Goal: Task Accomplishment & Management: Manage account settings

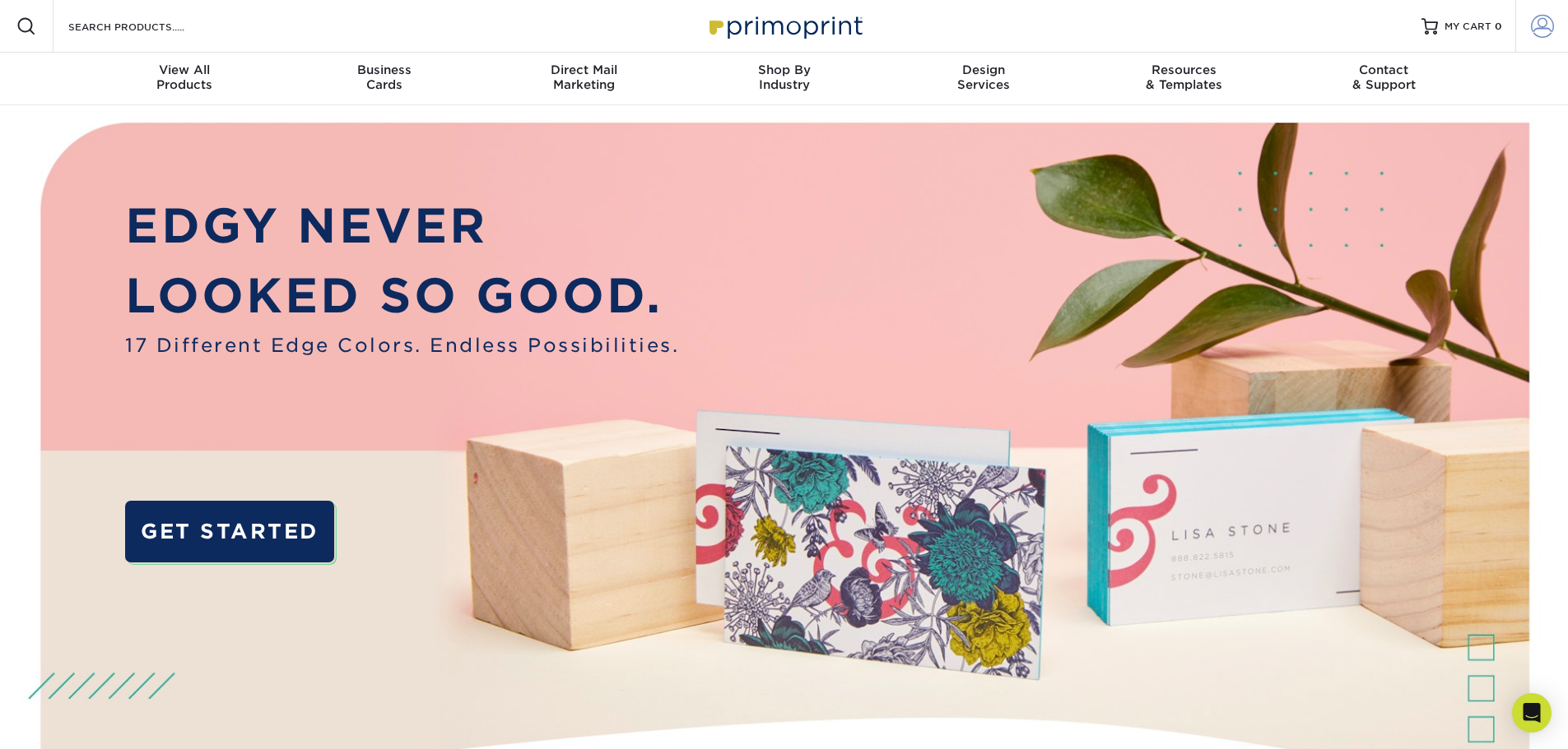
click at [1531, 28] on span at bounding box center [1542, 26] width 23 height 23
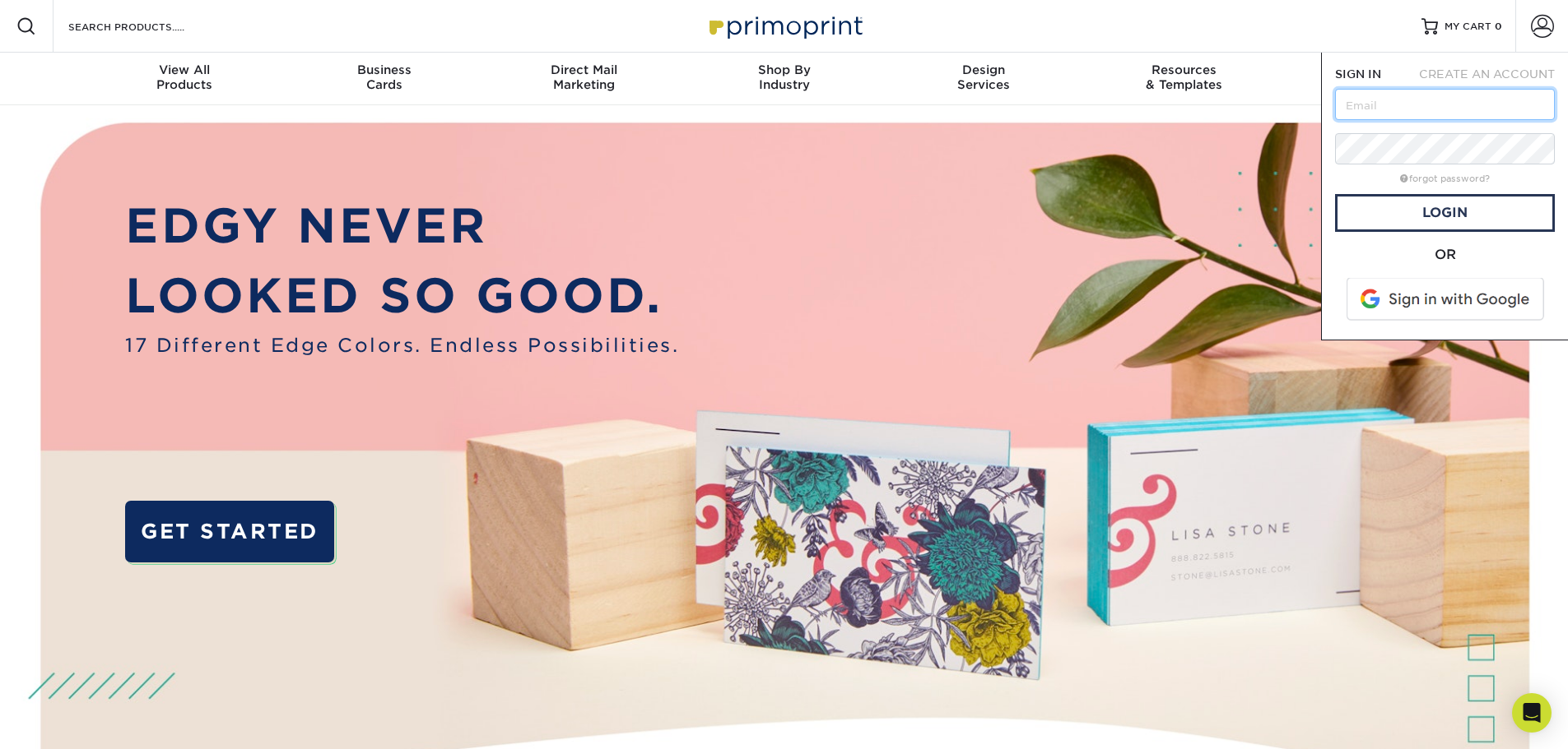
type input "[EMAIL_ADDRESS][DOMAIN_NAME]"
click at [1436, 210] on link "Login" at bounding box center [1445, 213] width 219 height 38
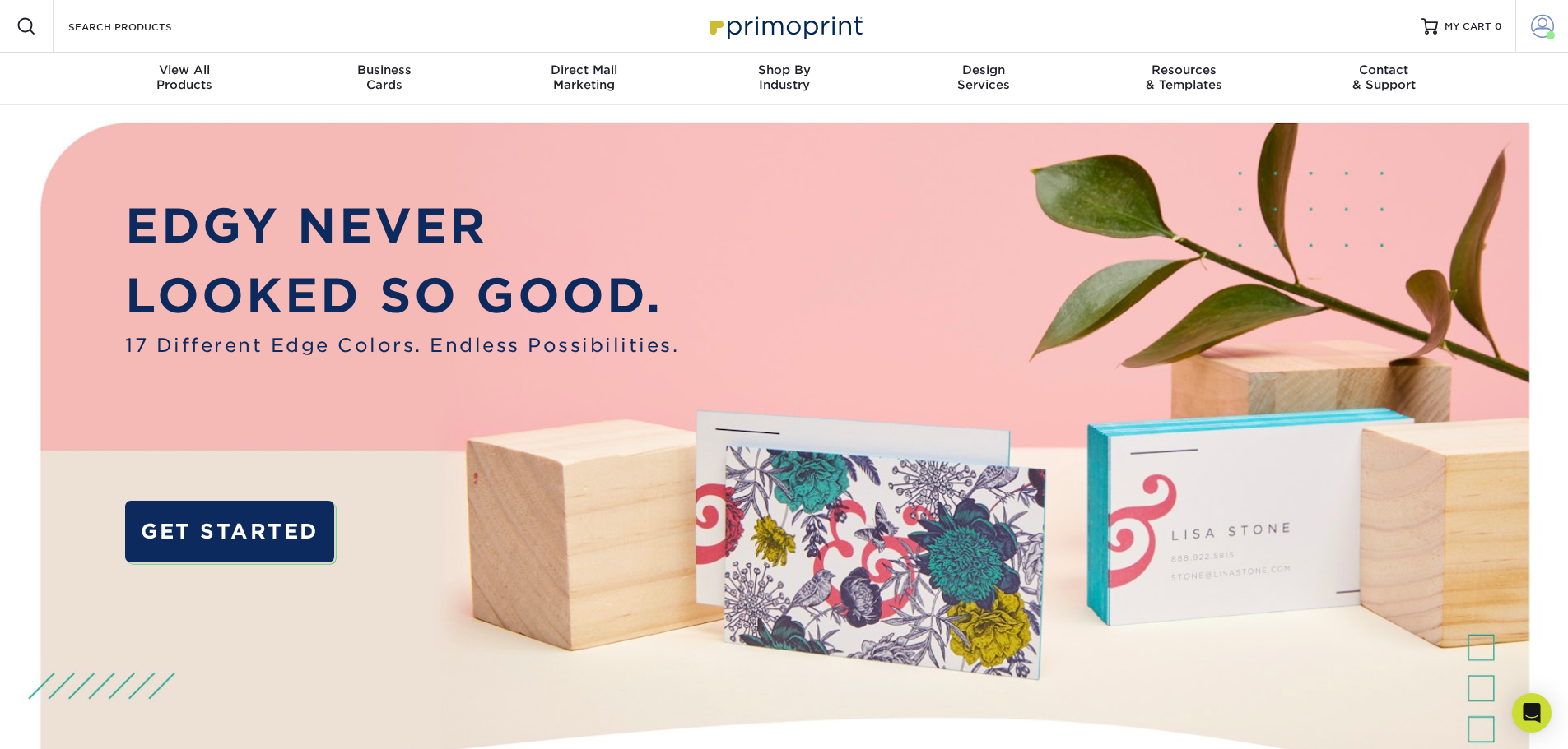
click at [1544, 24] on span at bounding box center [1542, 26] width 23 height 23
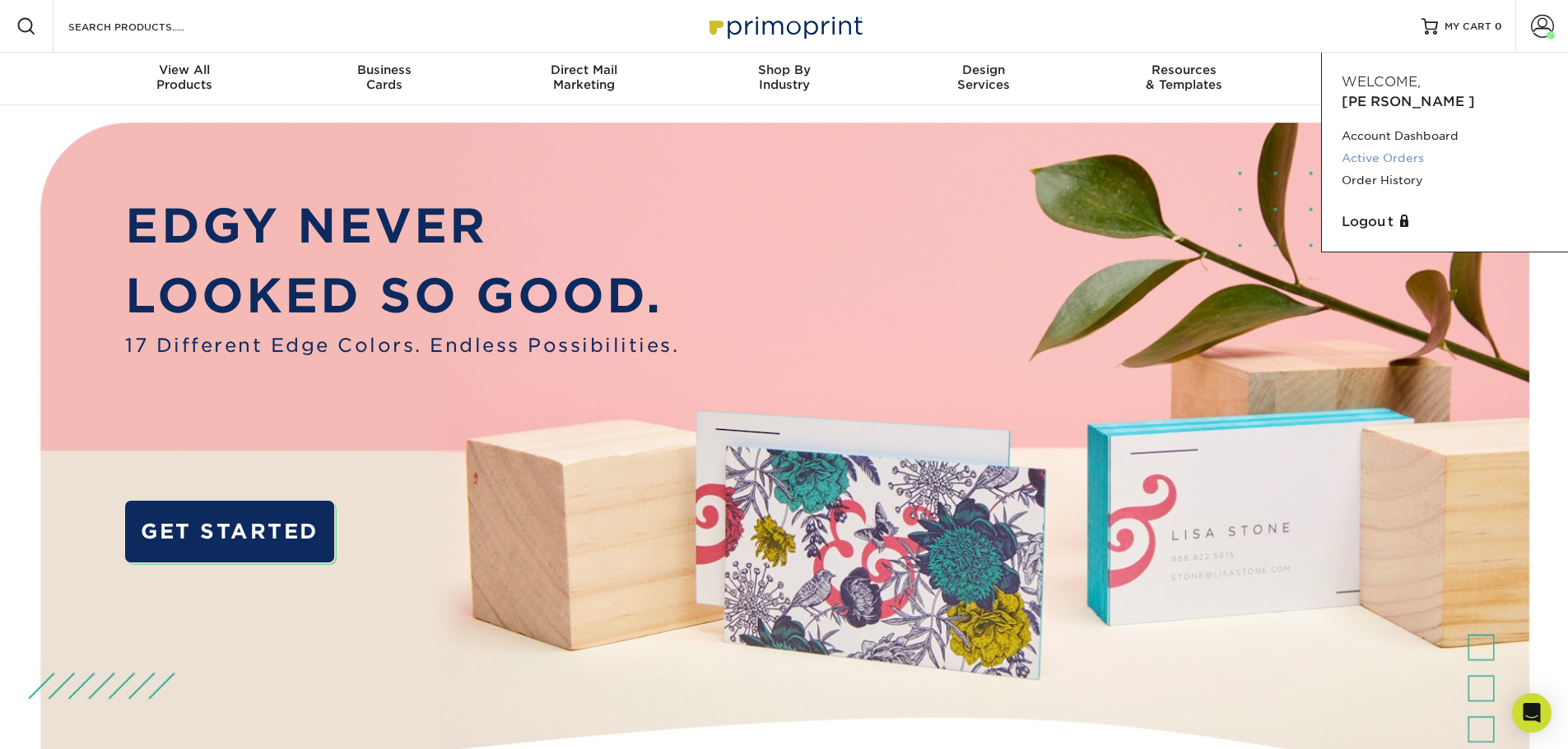
click at [1409, 148] on link "Active Orders" at bounding box center [1445, 159] width 207 height 22
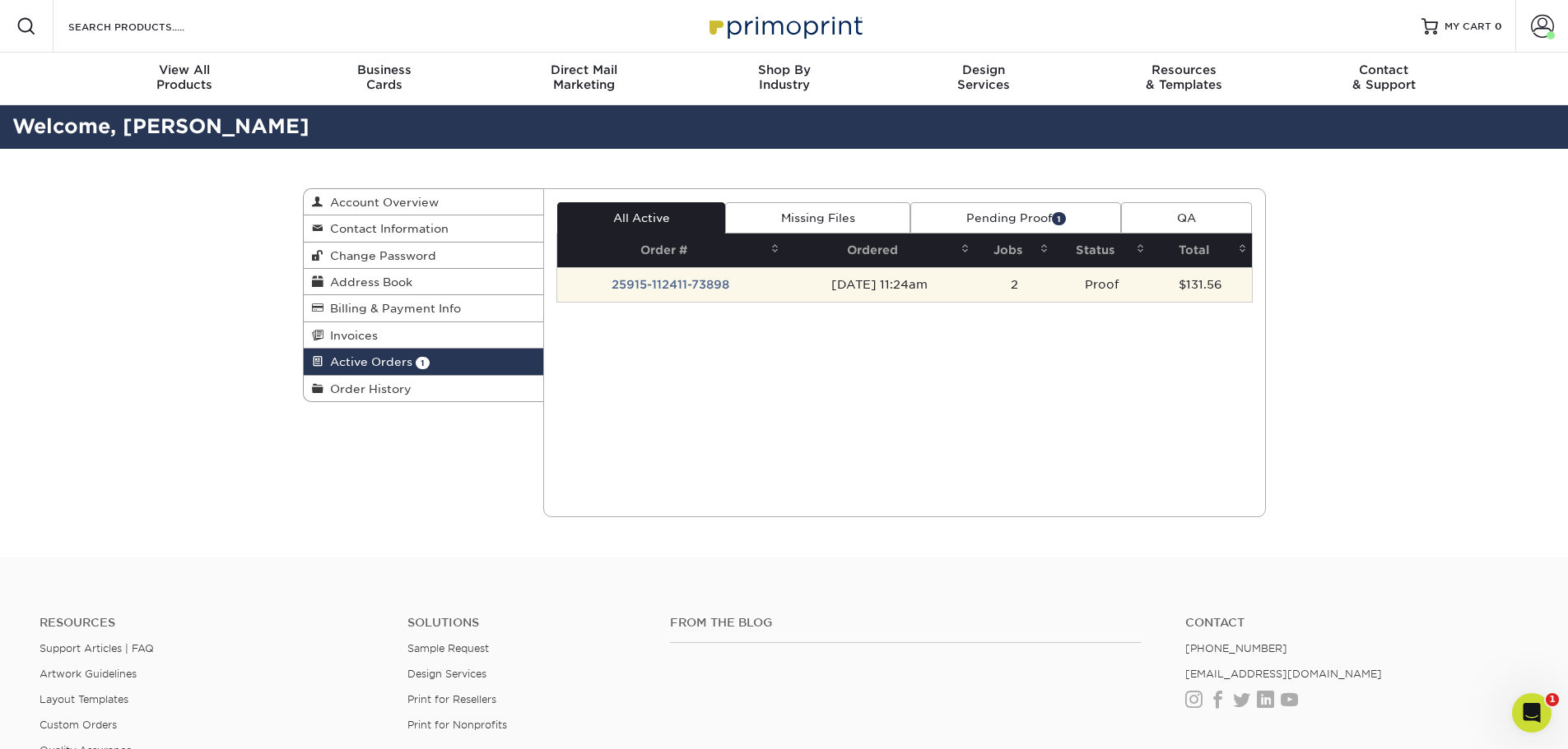
click at [1098, 282] on td "Proof" at bounding box center [1101, 284] width 96 height 35
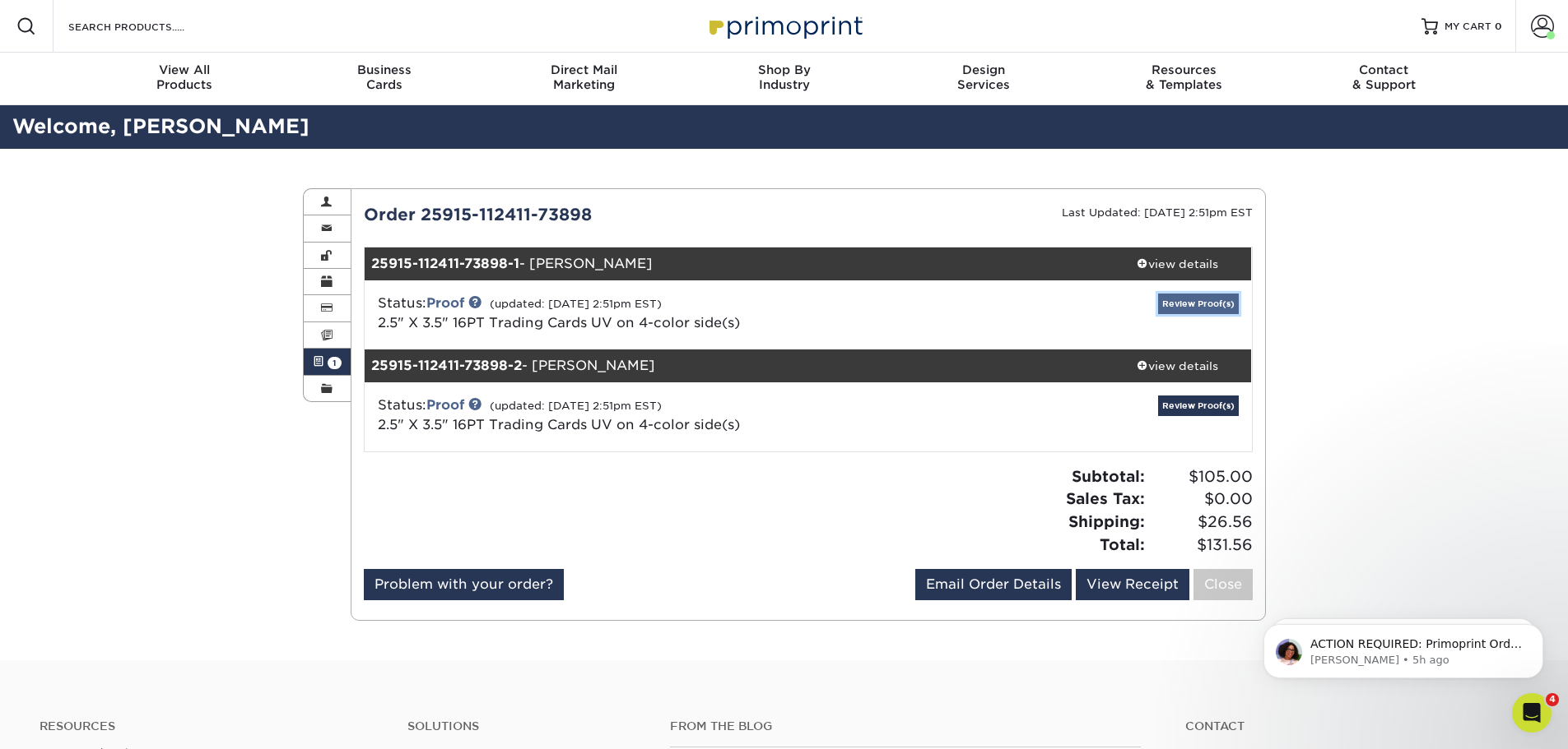
click at [1221, 304] on link "Review Proof(s)" at bounding box center [1198, 304] width 81 height 20
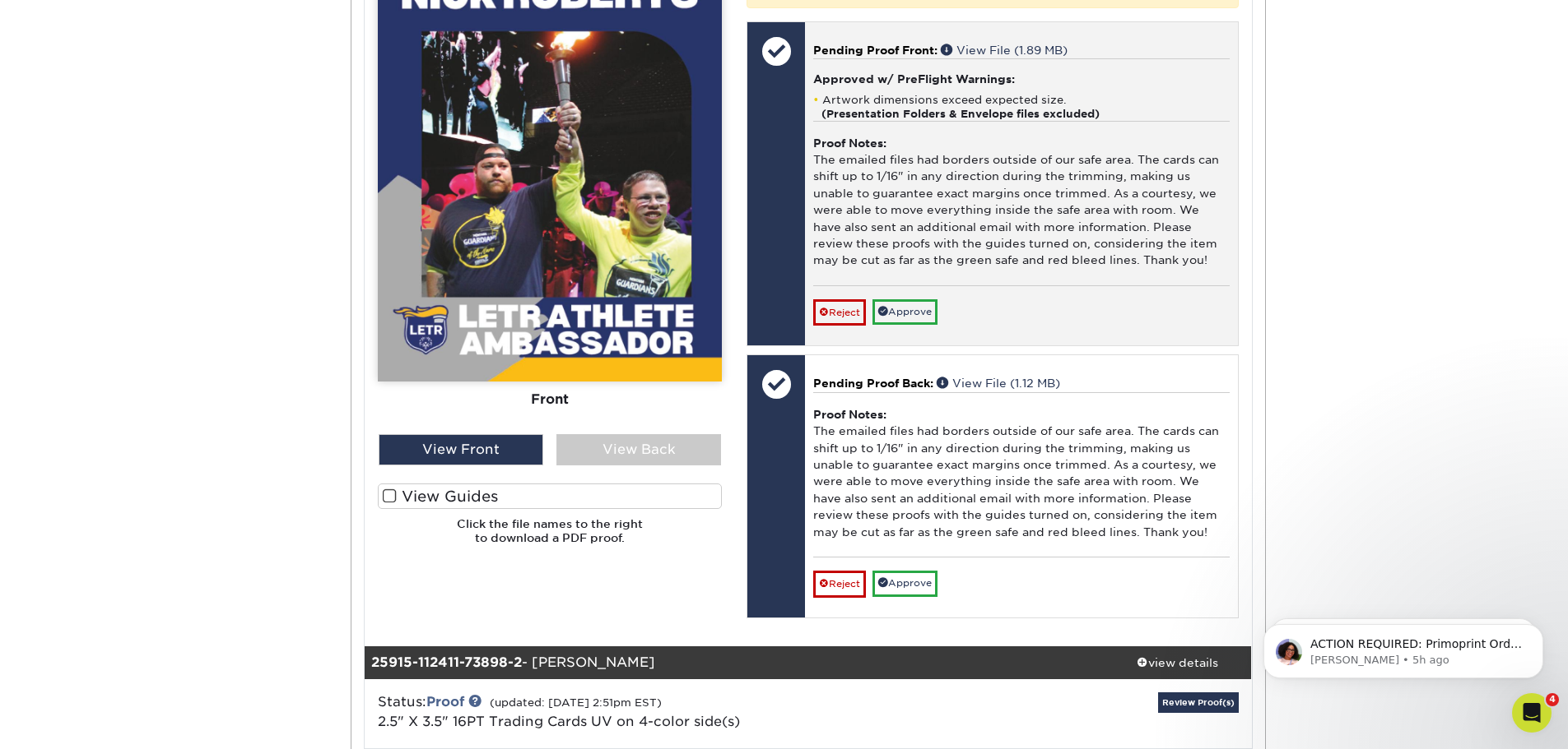
scroll to position [822, 0]
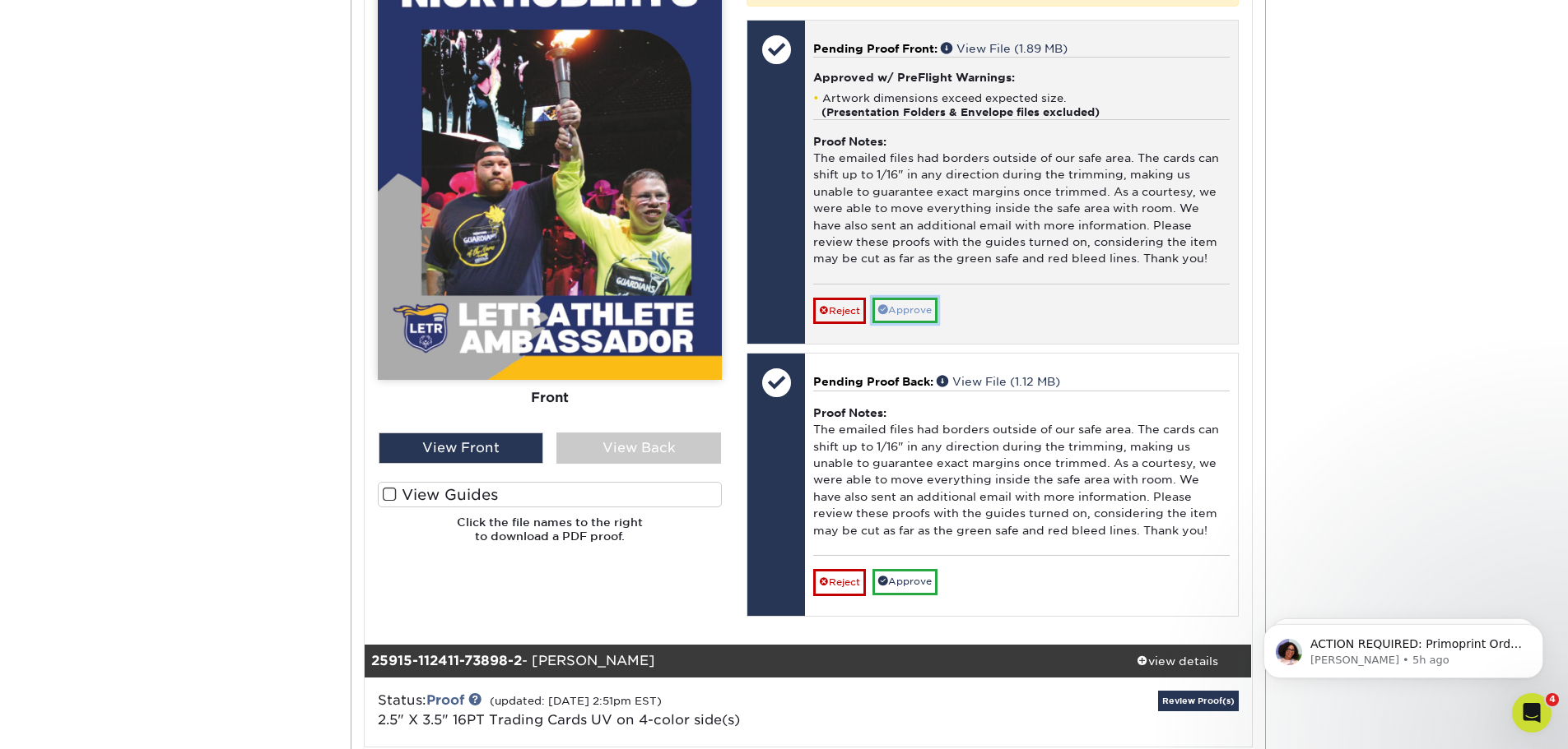
click at [925, 323] on link "Approve" at bounding box center [905, 310] width 65 height 25
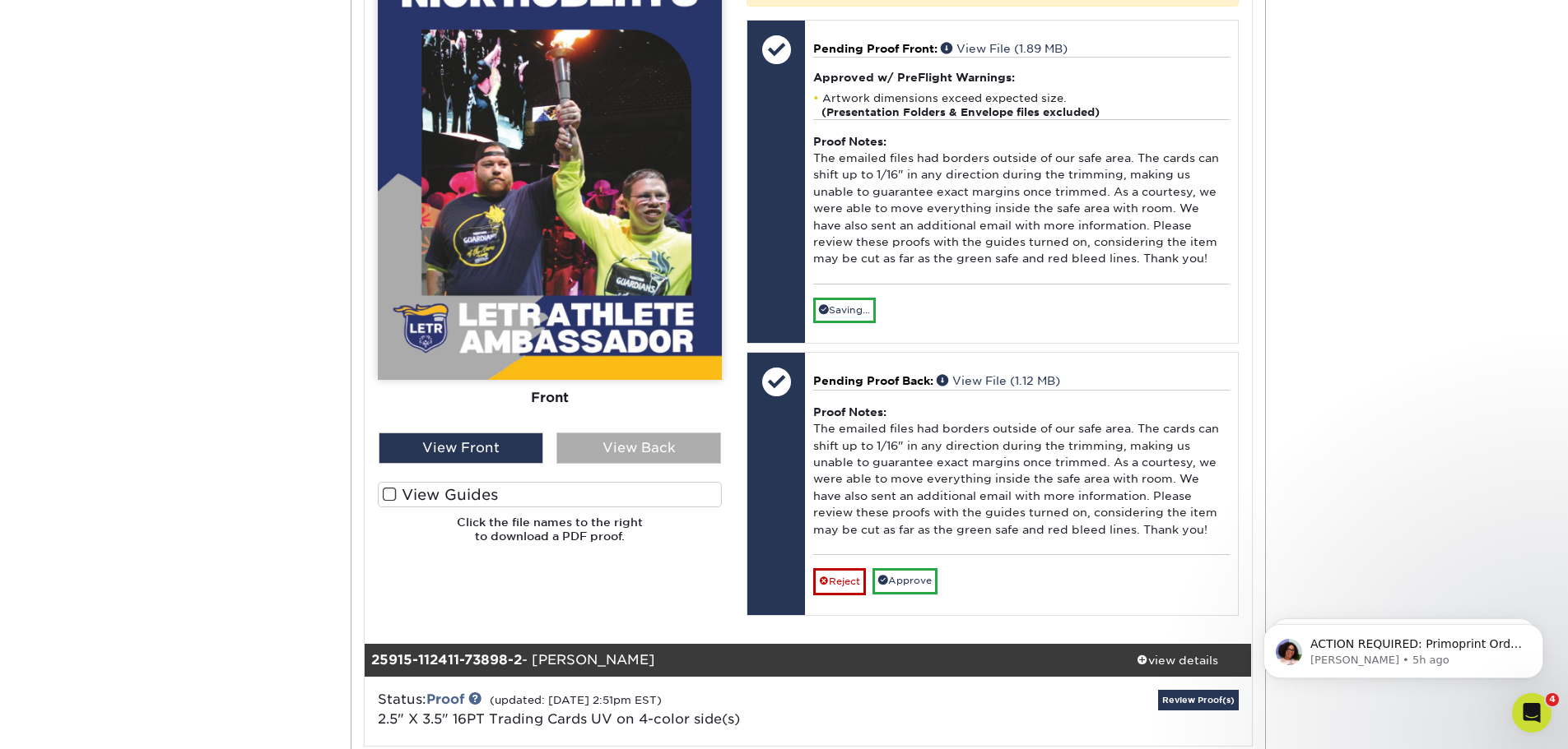
drag, startPoint x: 633, startPoint y: 451, endPoint x: 650, endPoint y: 460, distance: 19.2
click at [634, 451] on div "View Back" at bounding box center [638, 448] width 165 height 31
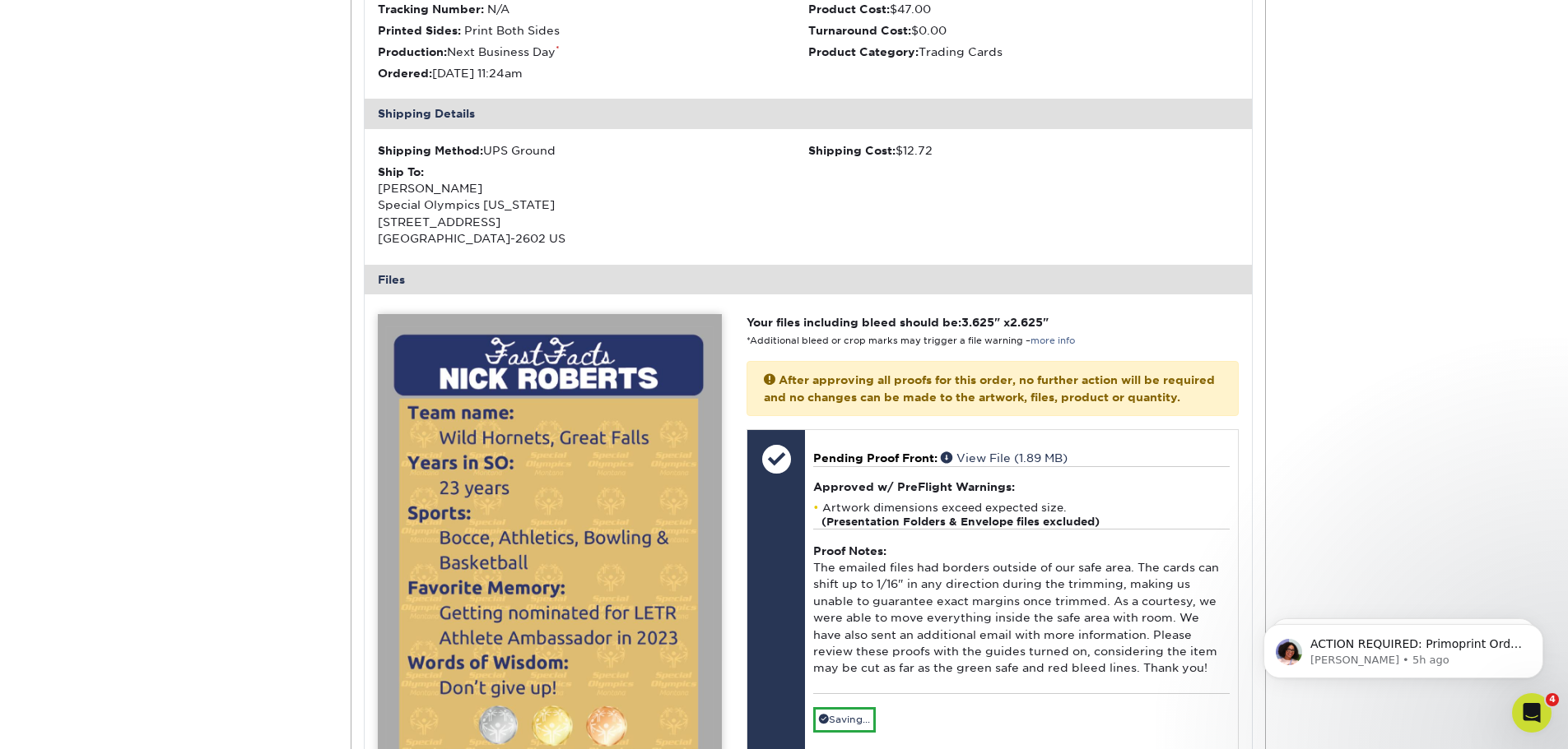
scroll to position [905, 0]
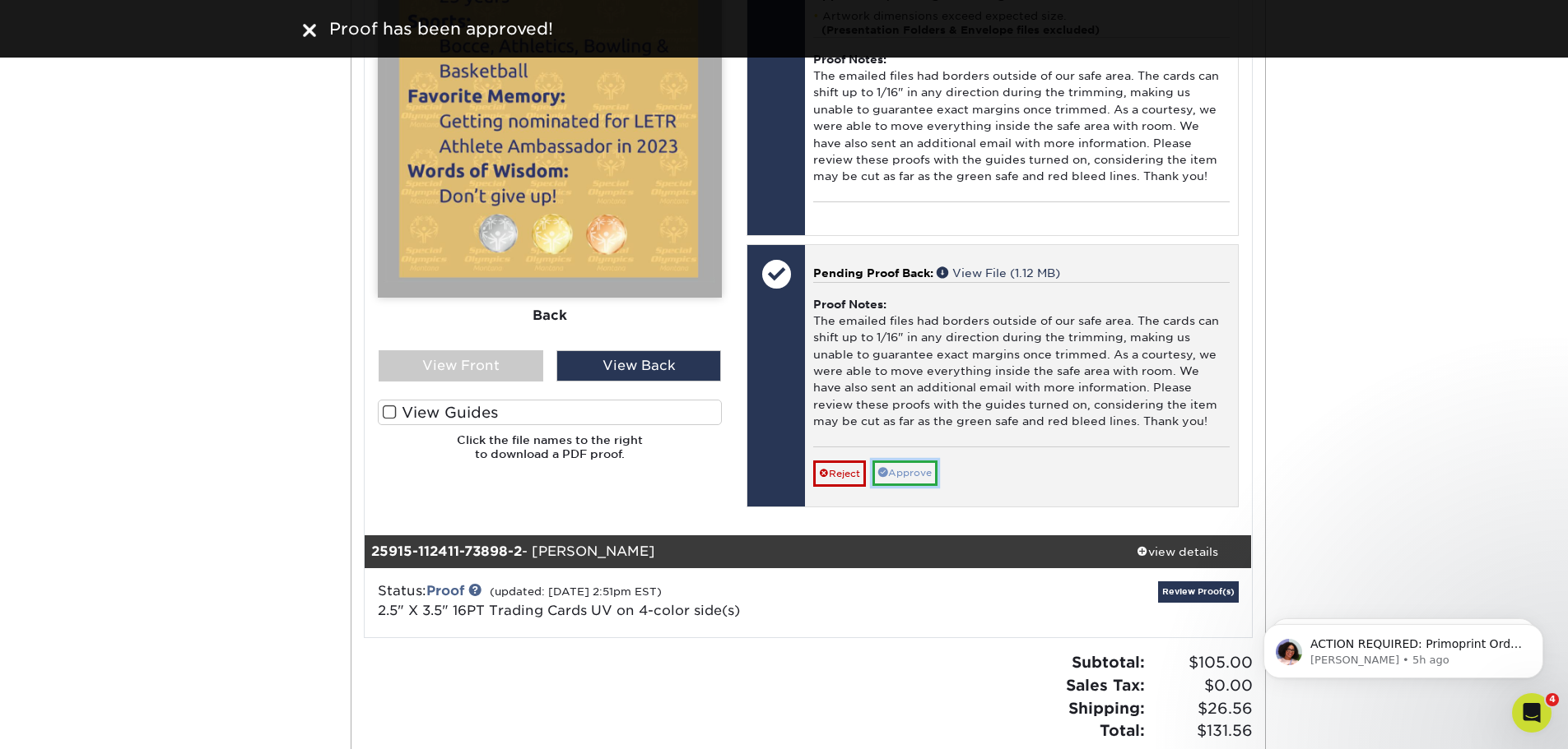
click at [927, 486] on link "Approve" at bounding box center [905, 473] width 65 height 25
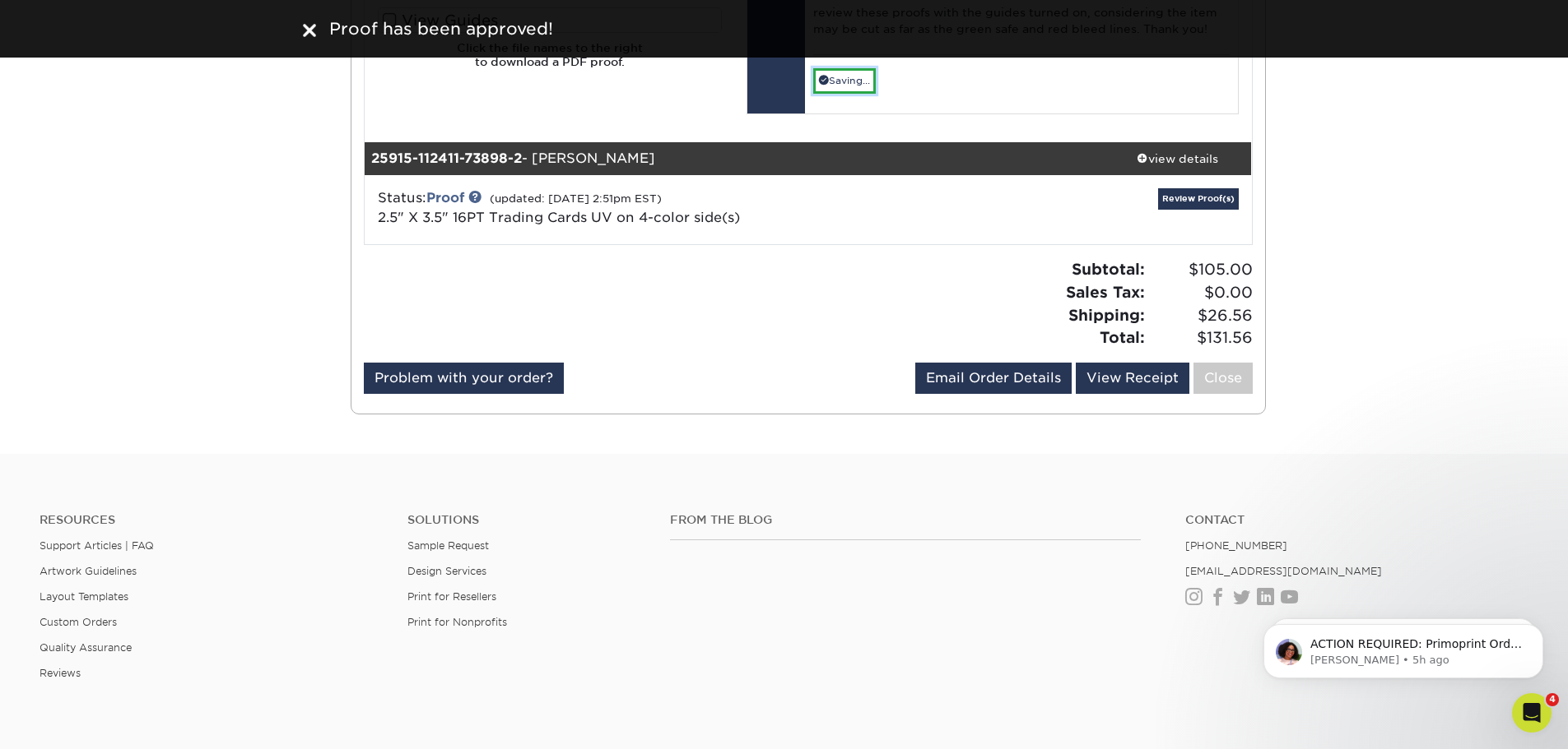
scroll to position [1316, 0]
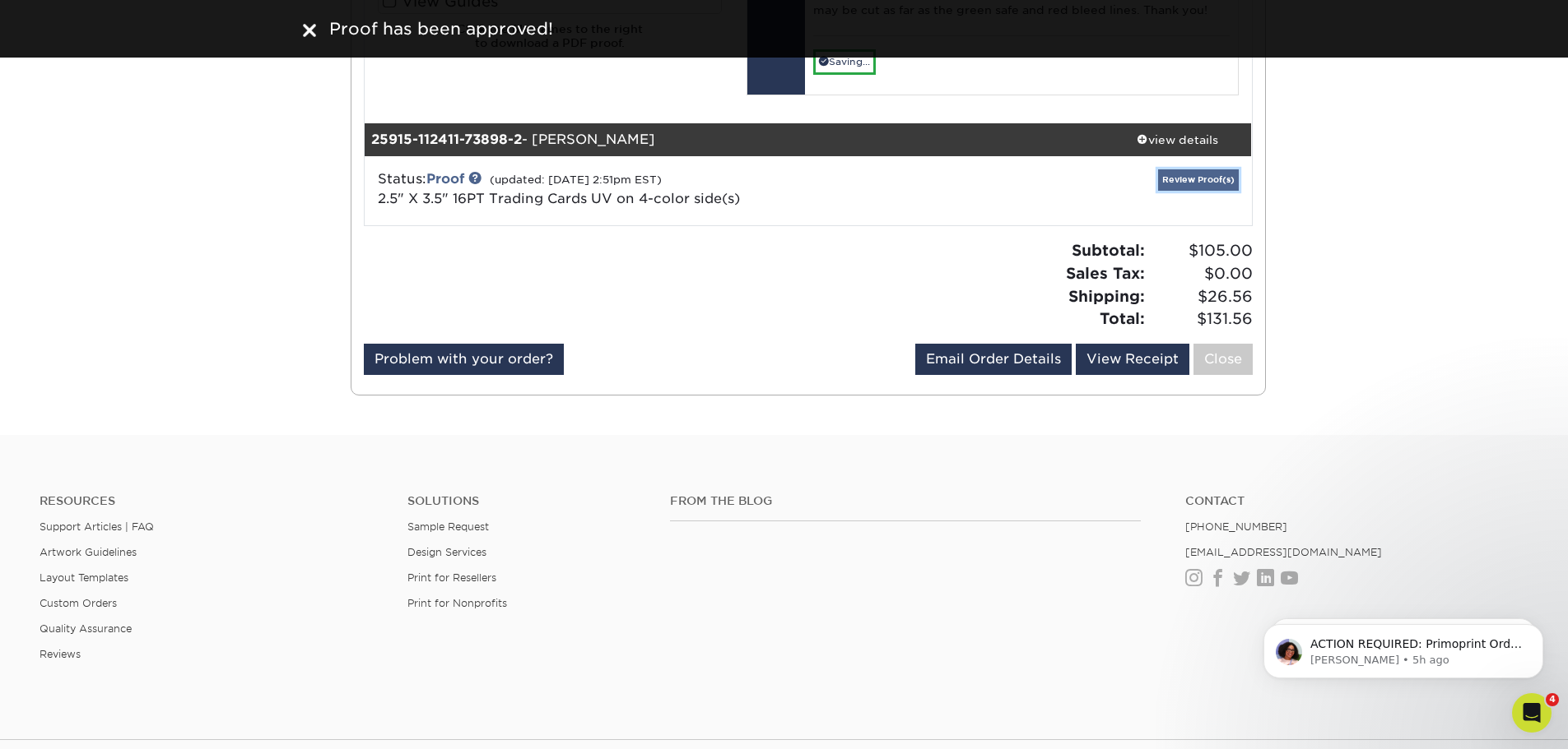
click at [1219, 190] on link "Review Proof(s)" at bounding box center [1198, 180] width 81 height 20
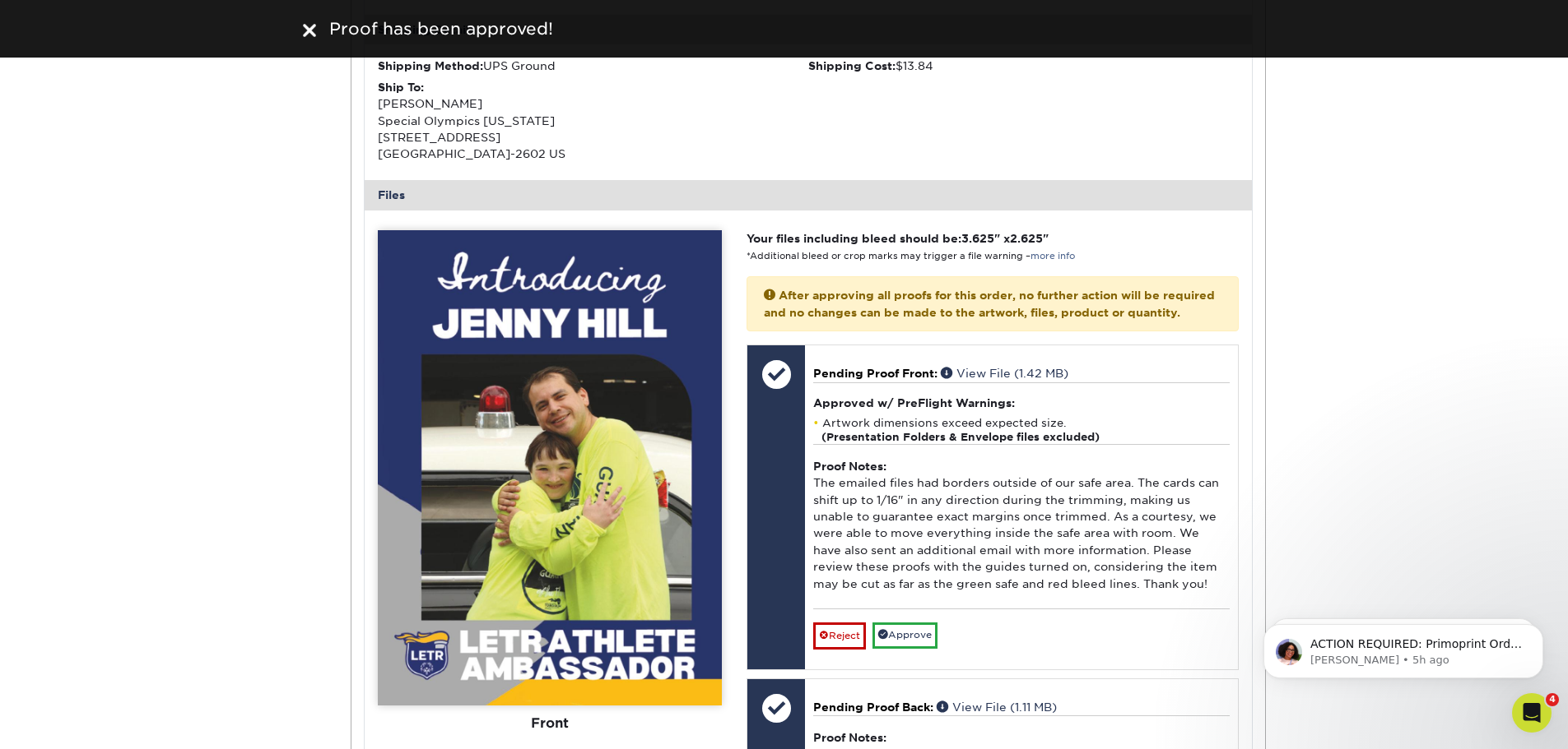
scroll to position [1866, 0]
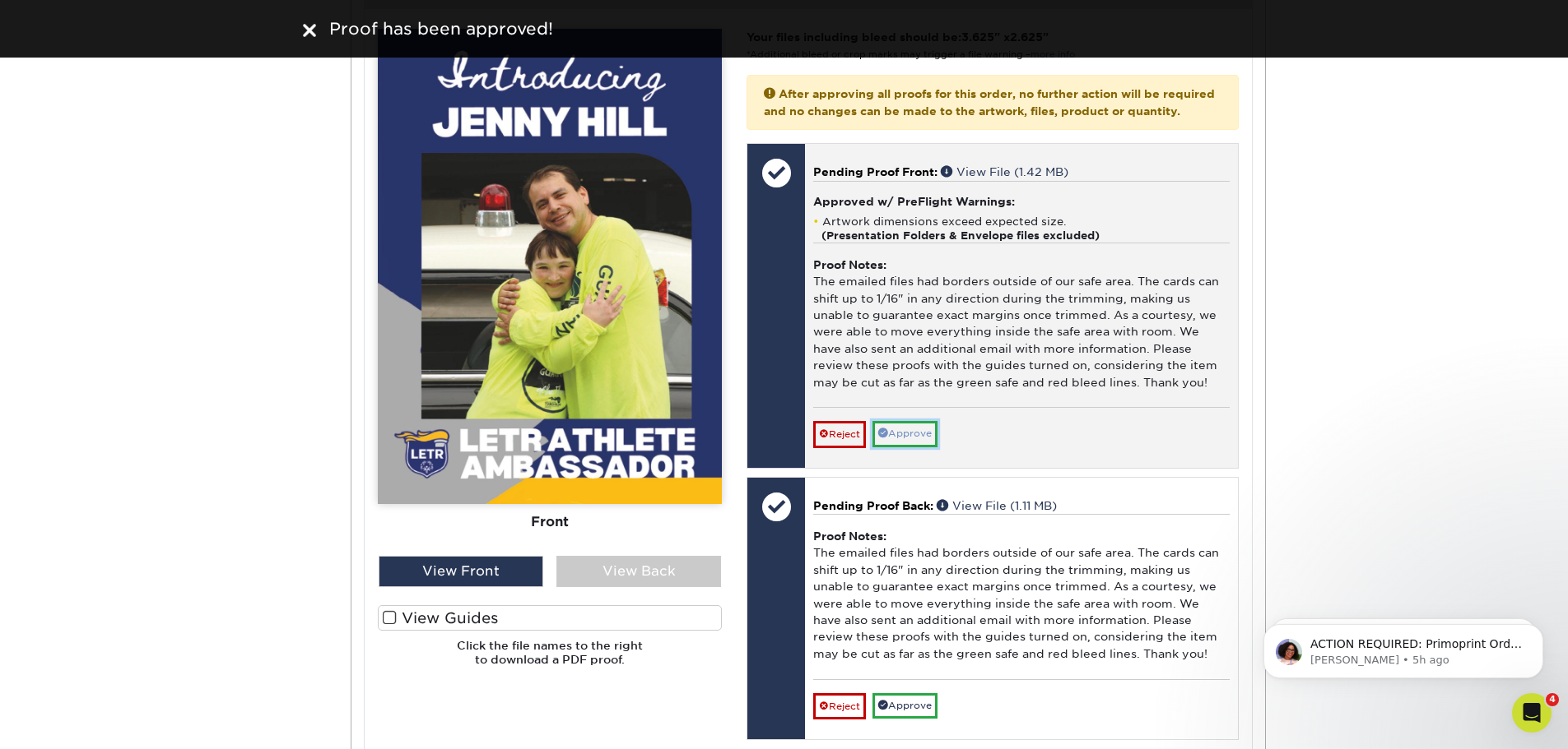
click at [922, 447] on link "Approve" at bounding box center [905, 434] width 65 height 25
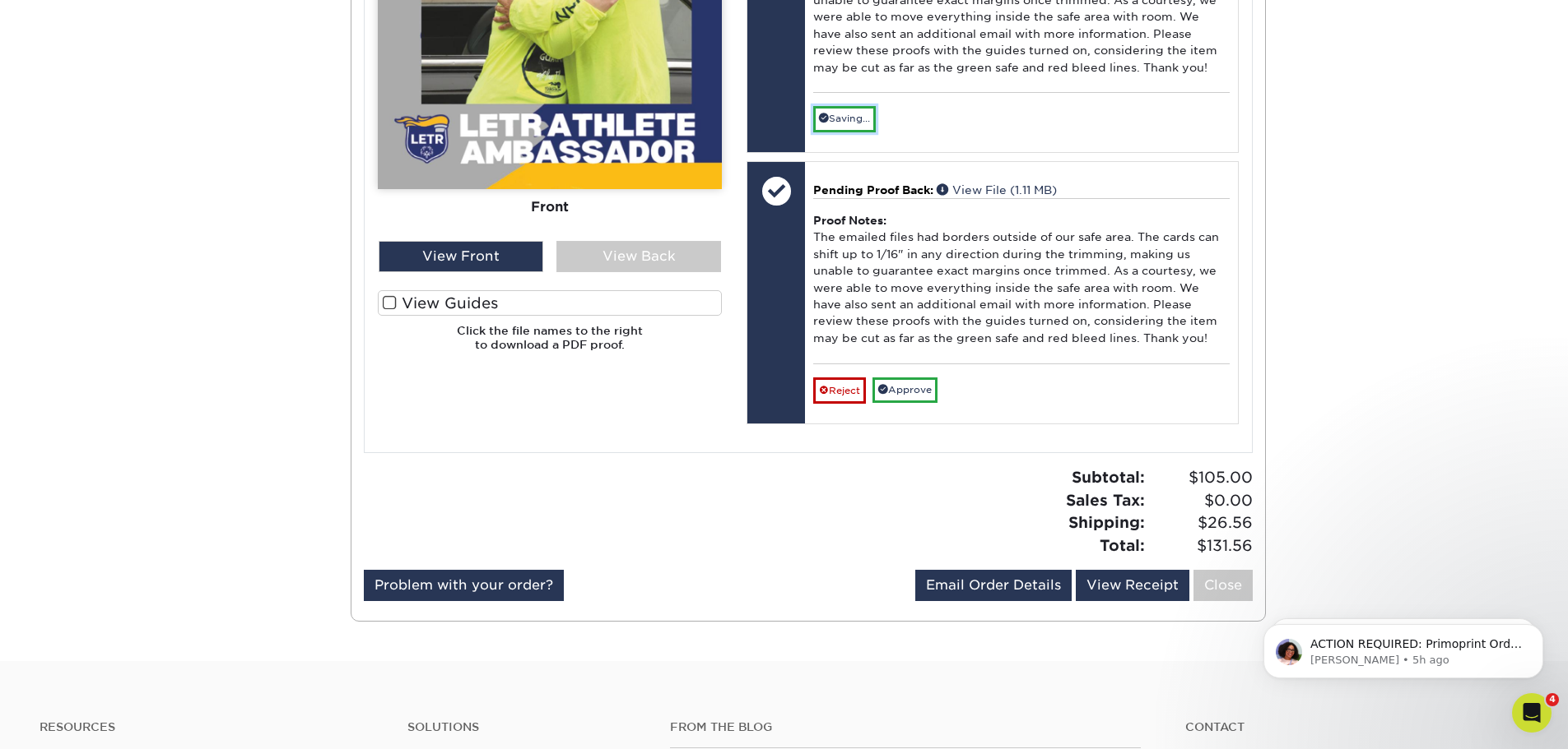
scroll to position [2195, 0]
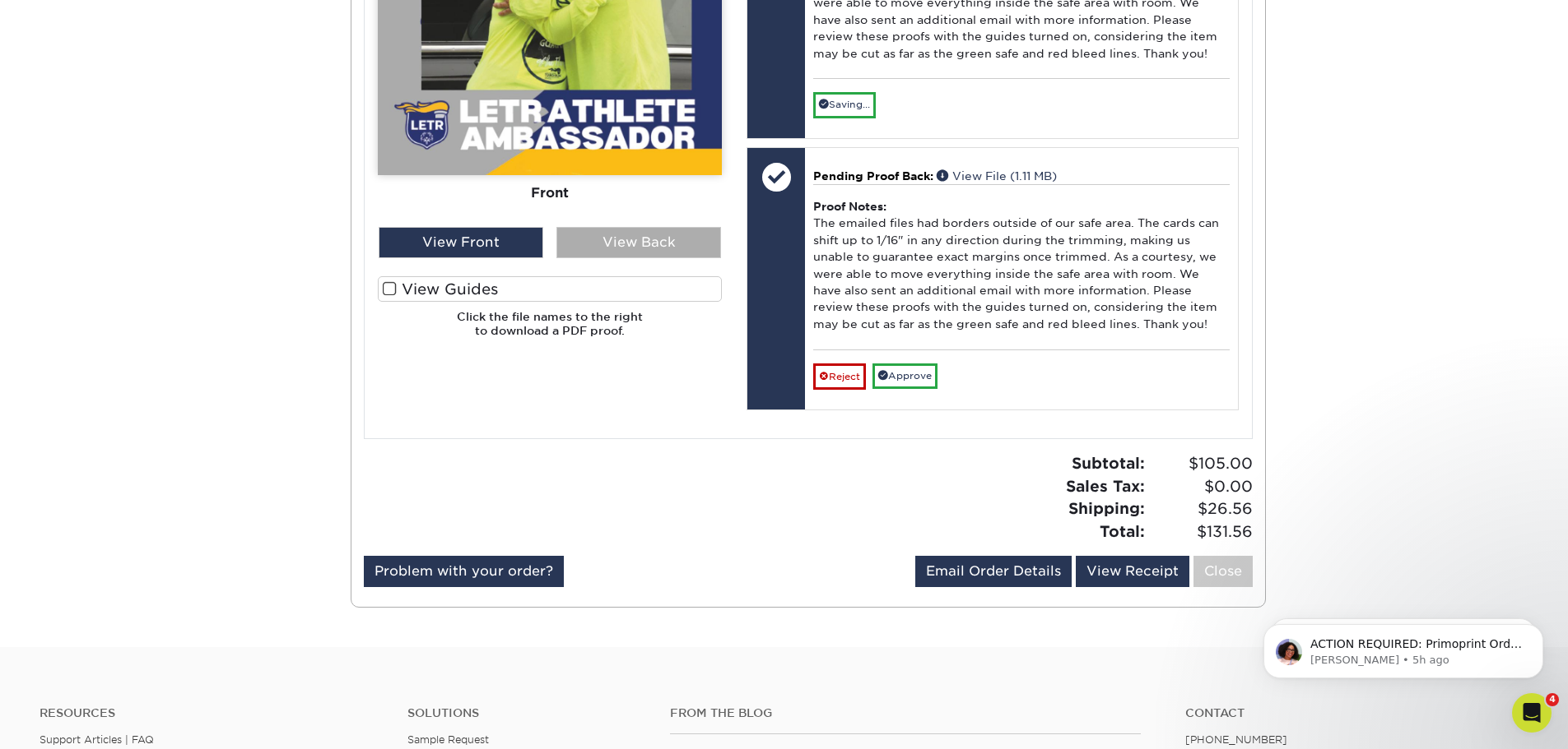
click at [622, 258] on div "View Back" at bounding box center [638, 242] width 165 height 31
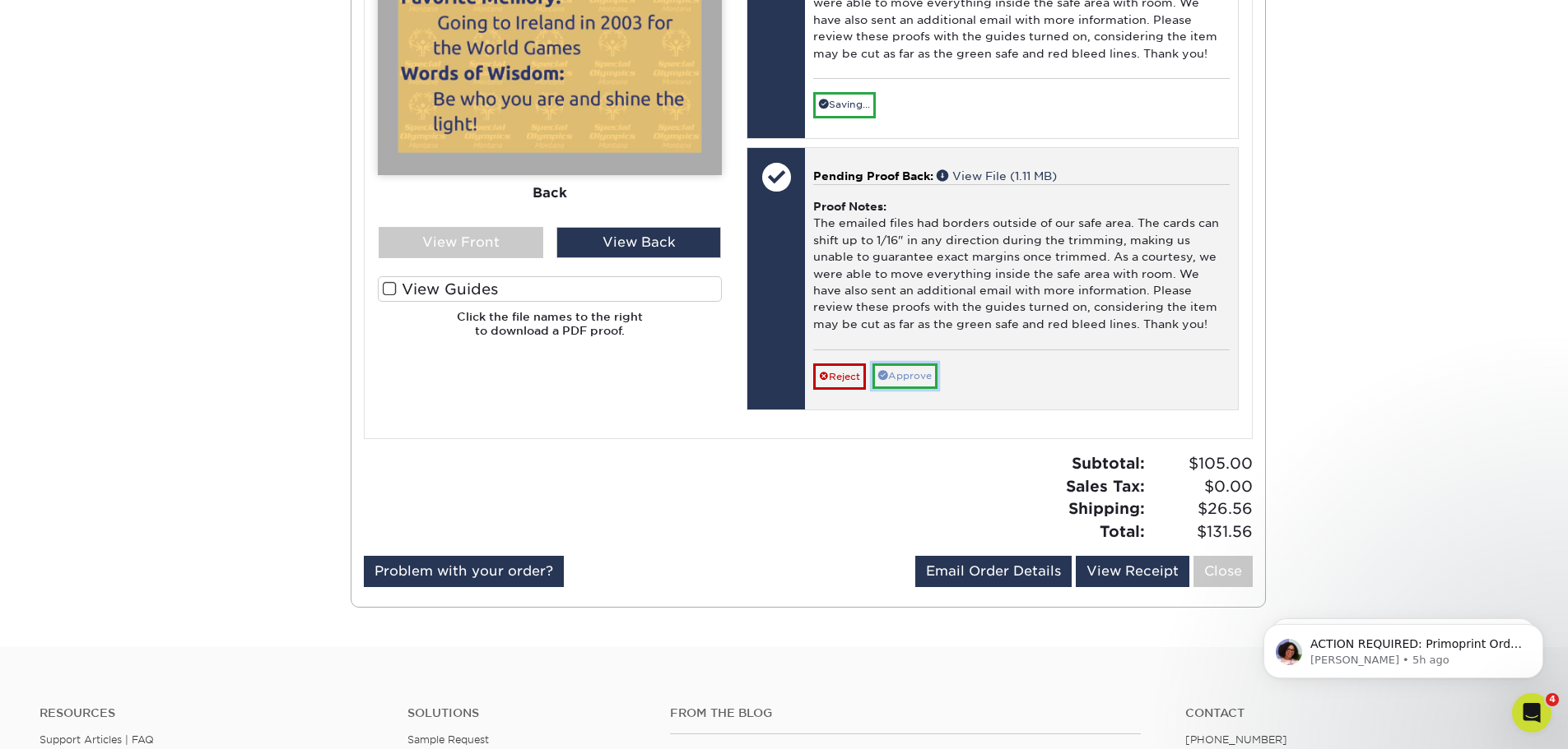
click at [912, 389] on link "Approve" at bounding box center [905, 376] width 65 height 25
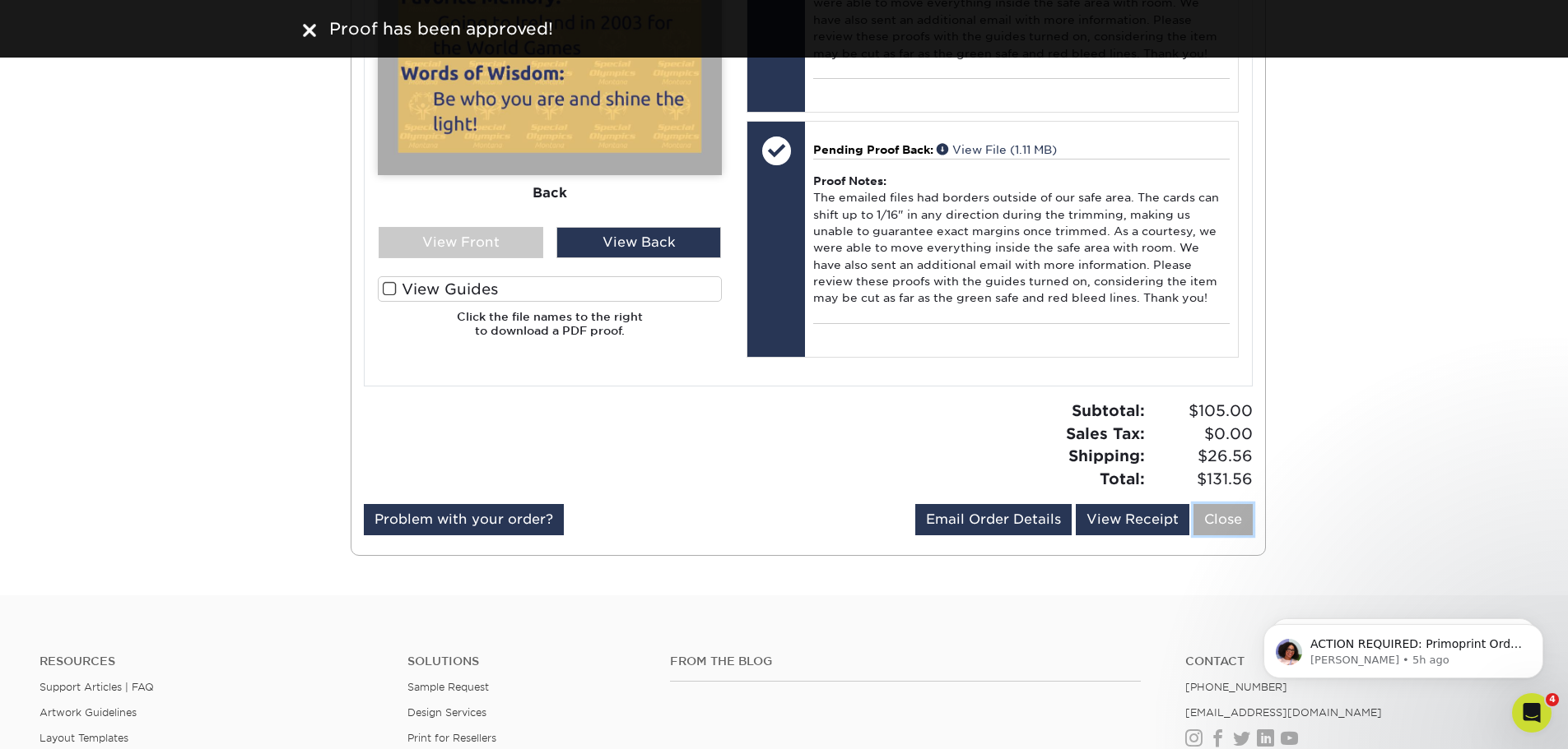
click at [1234, 536] on link "Close" at bounding box center [1223, 520] width 59 height 31
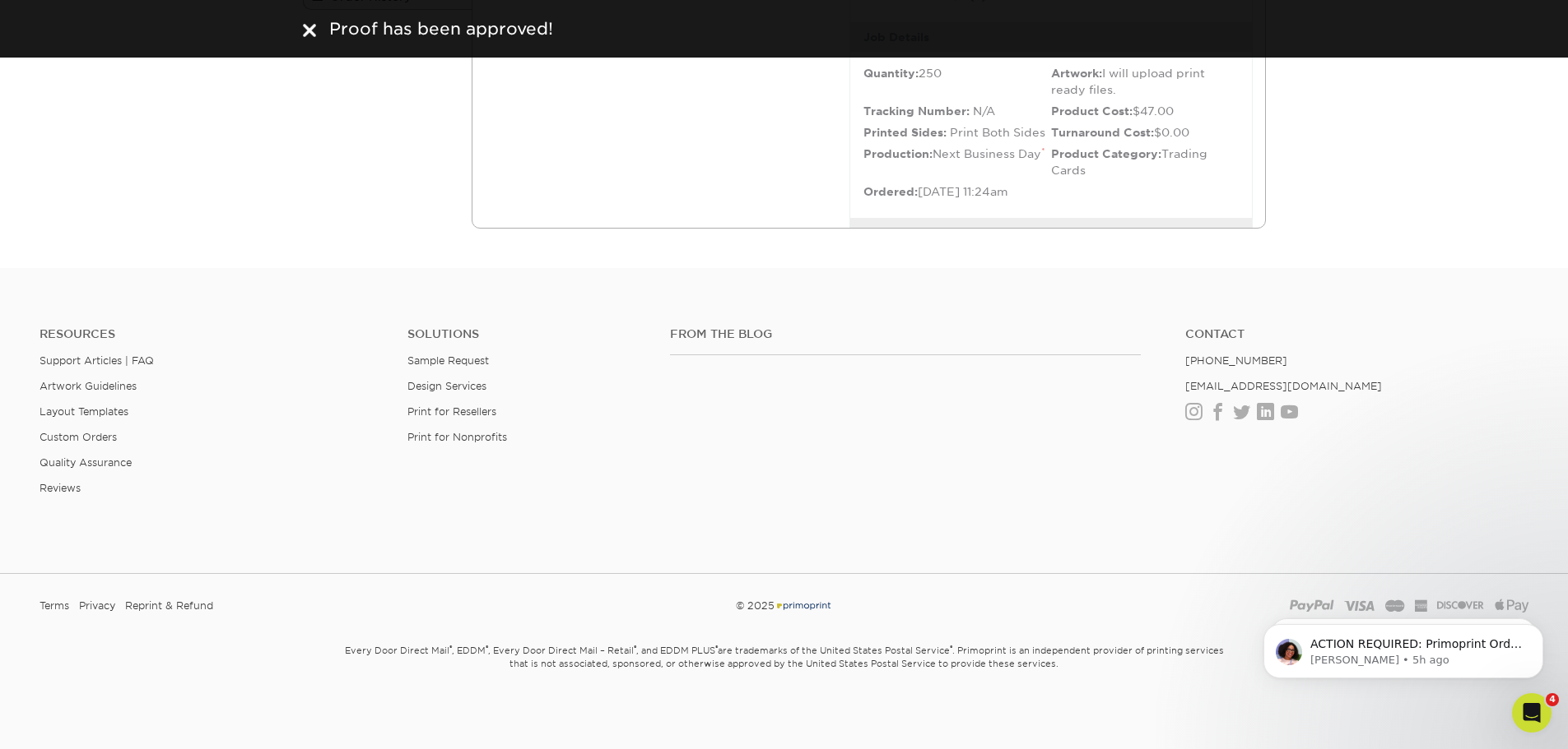
scroll to position [0, 0]
